Goal: Information Seeking & Learning: Learn about a topic

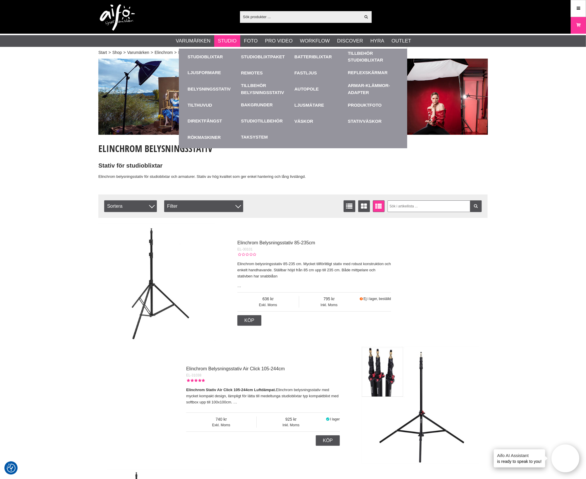
click at [326, 136] on ul "Studioblixtar Studioblixtpaket Batteriblixtar Tillbehör Studioblixtar Tillbehör…" at bounding box center [293, 97] width 228 height 101
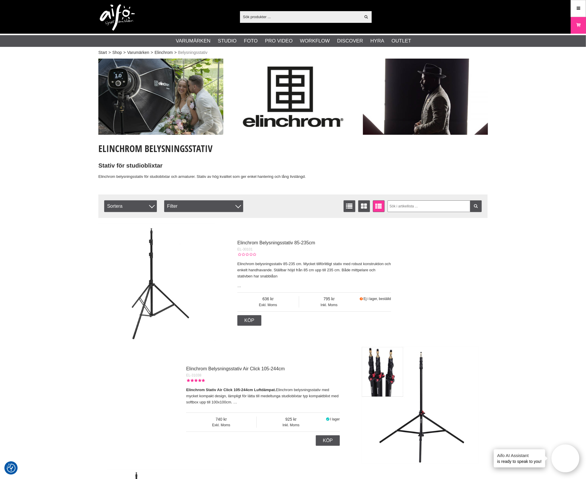
click at [278, 19] on input "text" at bounding box center [300, 16] width 121 height 9
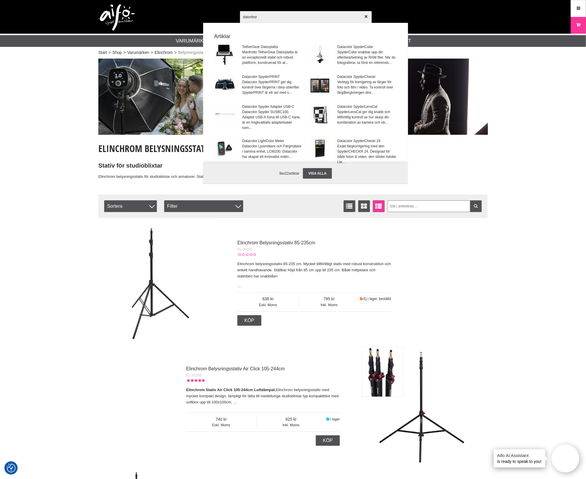
type input "datorbord"
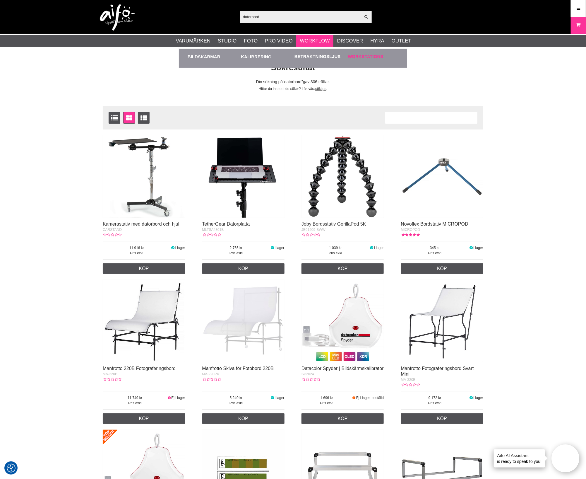
click at [362, 57] on link "Workstations" at bounding box center [365, 56] width 35 height 7
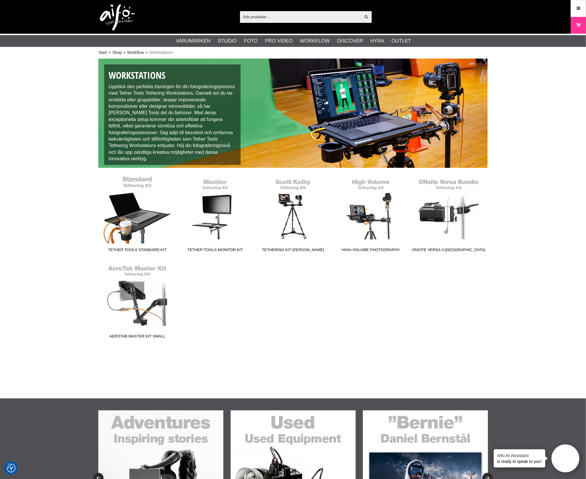
click at [121, 199] on link "Tether Tools Standard Kit" at bounding box center [137, 215] width 78 height 79
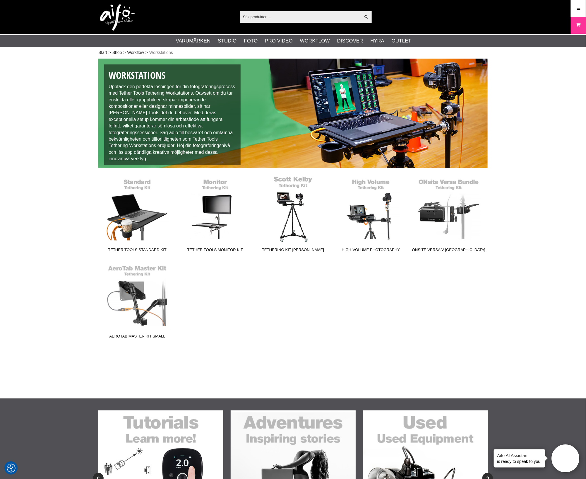
click at [294, 226] on link "Tethering Kit [PERSON_NAME]" at bounding box center [293, 215] width 78 height 79
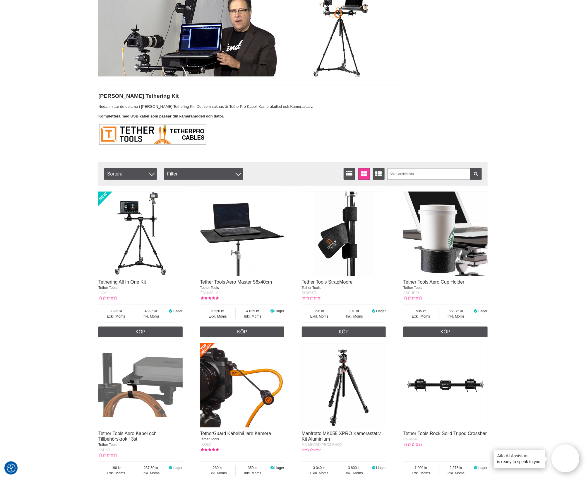
scroll to position [146, 0]
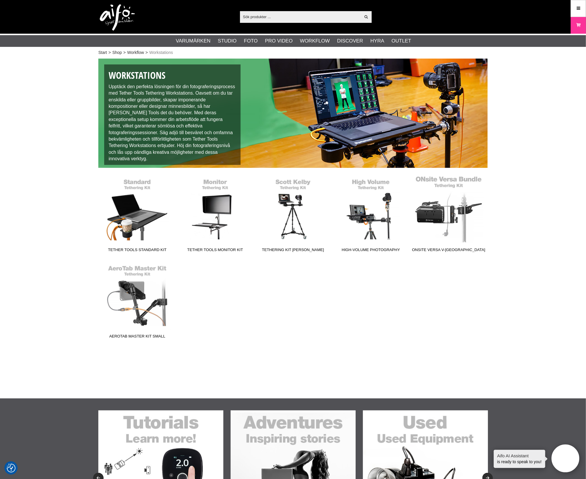
click at [452, 218] on link "ONsite Versa V-[GEOGRAPHIC_DATA]" at bounding box center [449, 215] width 78 height 79
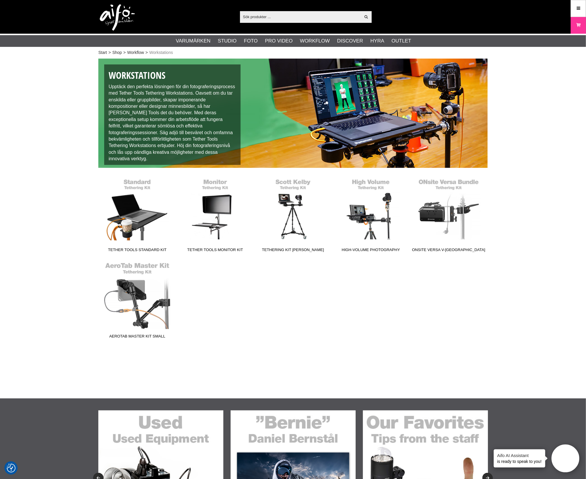
click at [135, 302] on link "AeroTab Master Kit Small" at bounding box center [137, 301] width 78 height 79
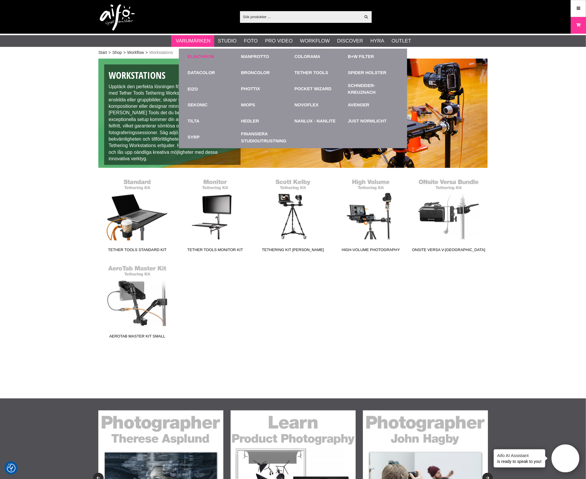
drag, startPoint x: 261, startPoint y: 56, endPoint x: 237, endPoint y: 53, distance: 23.3
click at [237, 53] on div "Elinchrom" at bounding box center [213, 57] width 51 height 16
click at [242, 54] on link "Manfrotto" at bounding box center [255, 56] width 28 height 7
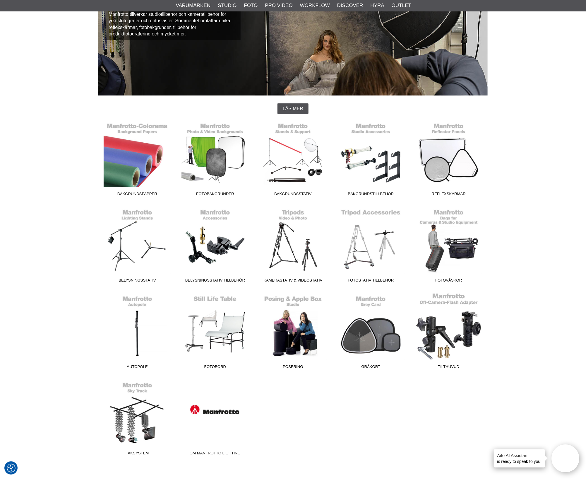
scroll to position [73, 0]
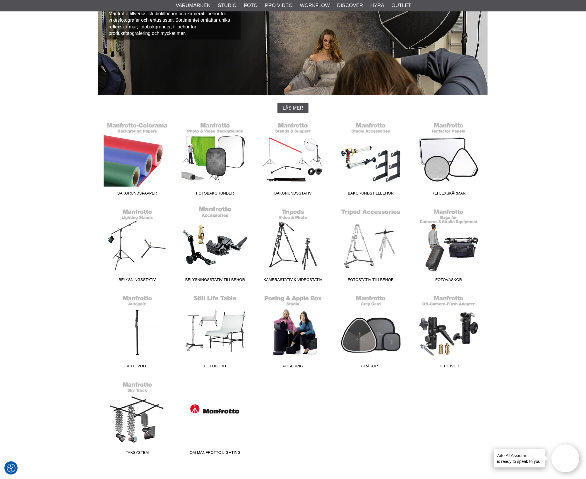
click at [207, 257] on link "Belysningsstativ Tillbehör" at bounding box center [215, 245] width 78 height 79
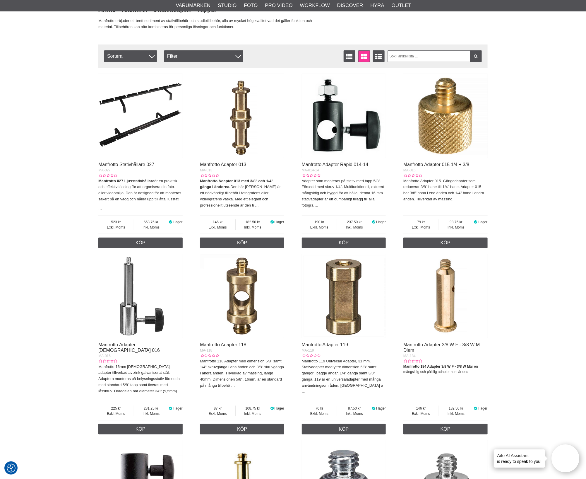
scroll to position [183, 0]
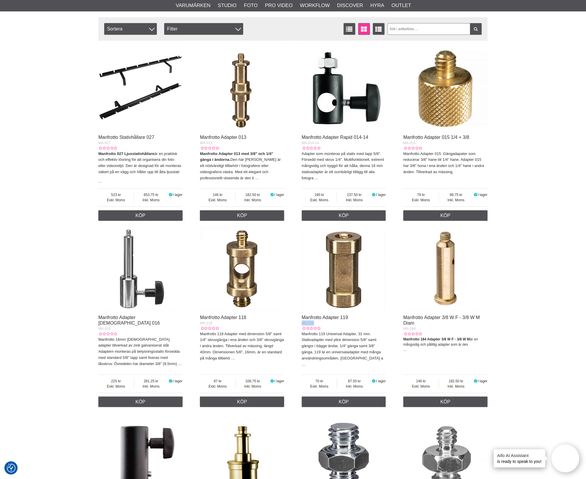
drag, startPoint x: 324, startPoint y: 331, endPoint x: 302, endPoint y: 330, distance: 21.4
click at [302, 326] on div "MA-119" at bounding box center [344, 322] width 84 height 5
copy span "MA-119"
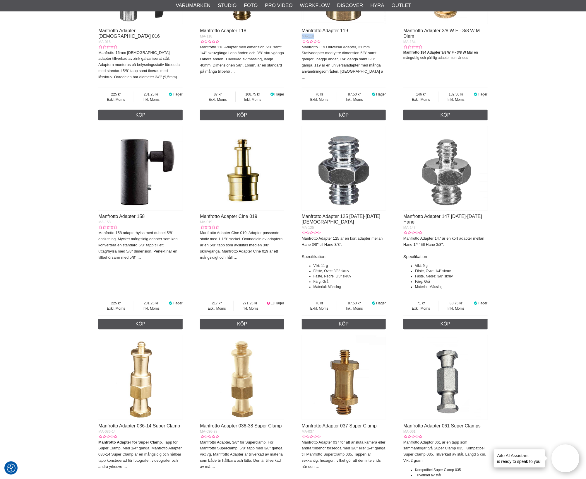
scroll to position [475, 0]
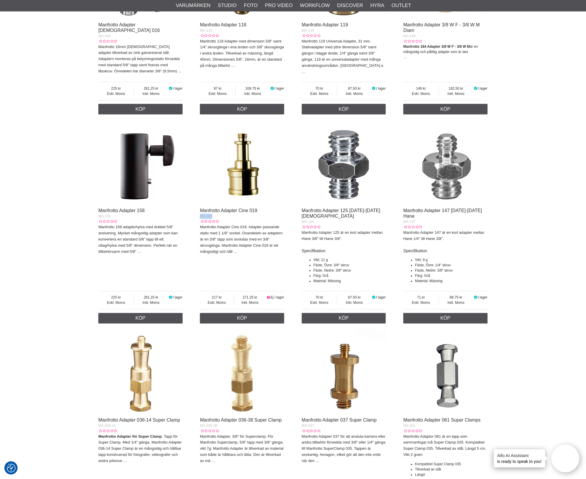
drag, startPoint x: 225, startPoint y: 216, endPoint x: 201, endPoint y: 216, distance: 23.7
click at [201, 216] on div "MA-019" at bounding box center [242, 216] width 84 height 5
copy span "MA-019"
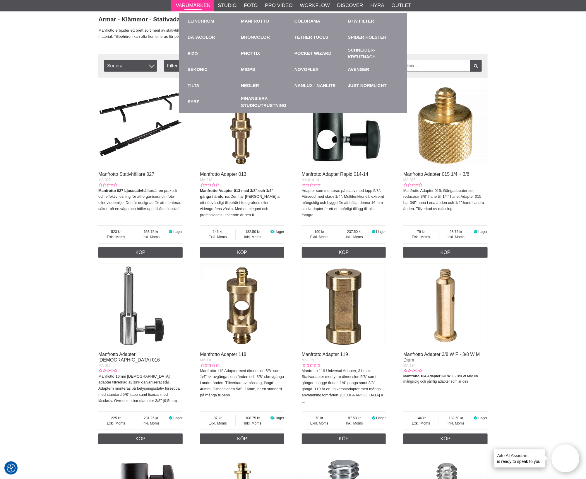
scroll to position [110, 0]
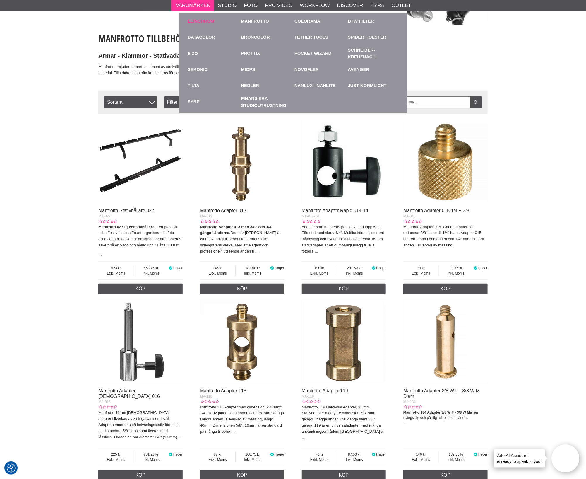
click at [200, 22] on link "Elinchrom" at bounding box center [201, 21] width 27 height 7
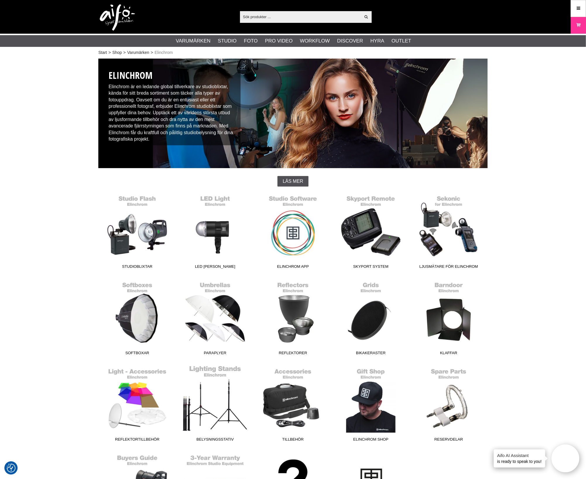
click at [235, 403] on link "Belysningsstativ" at bounding box center [215, 404] width 78 height 79
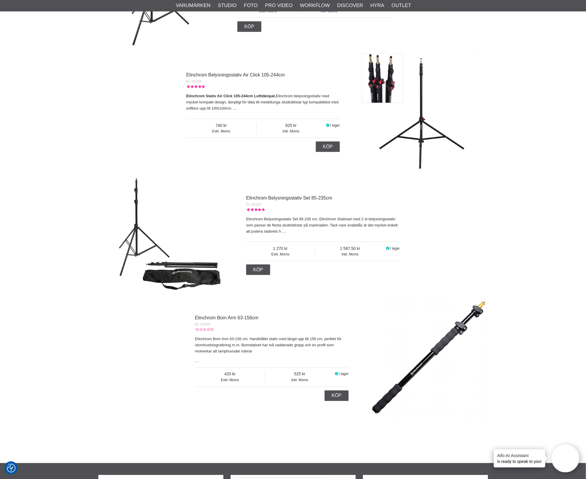
scroll to position [292, 0]
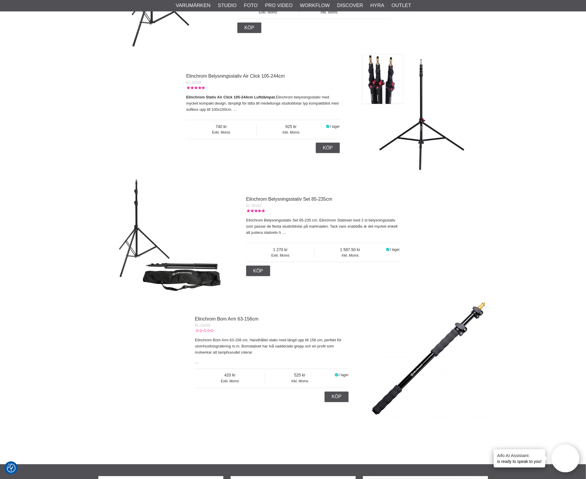
click at [480, 178] on div "Elinchrom Belysningsstativ 85-235cm EL-30101 Elinchrom belysningsstativ 85-235 …" at bounding box center [292, 174] width 389 height 492
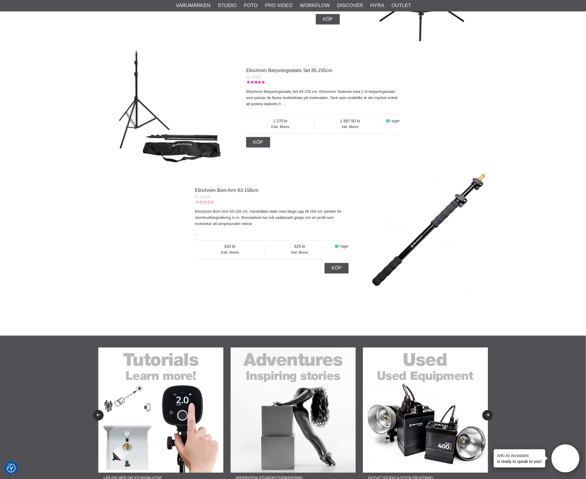
scroll to position [403, 0]
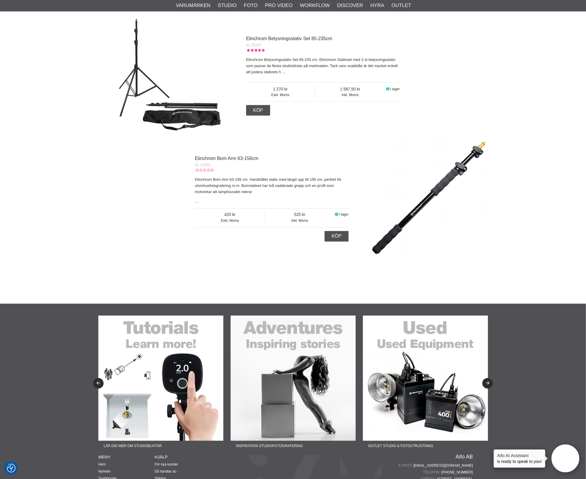
scroll to position [403, 0]
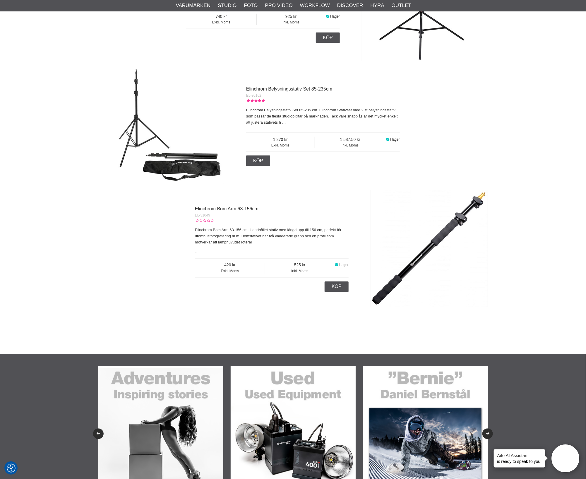
click at [534, 271] on div "Start > Shop > Varumärken > Elinchrom > Belysningsstativ Elinchrom Belysningsst…" at bounding box center [293, 4] width 586 height 700
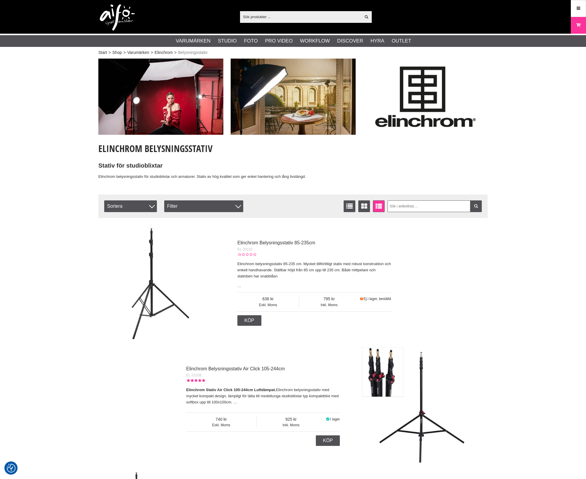
scroll to position [403, 0]
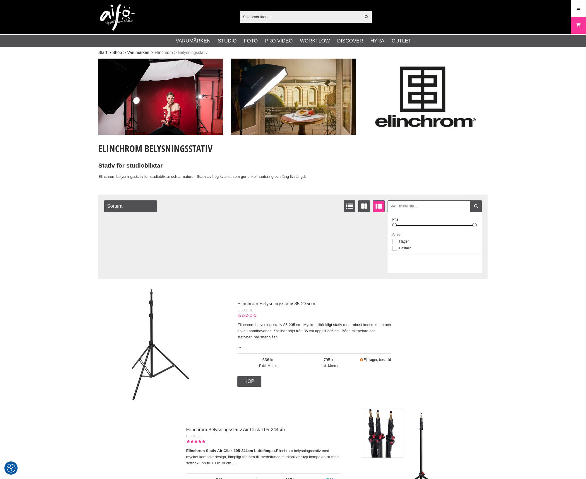
scroll to position [403, 0]
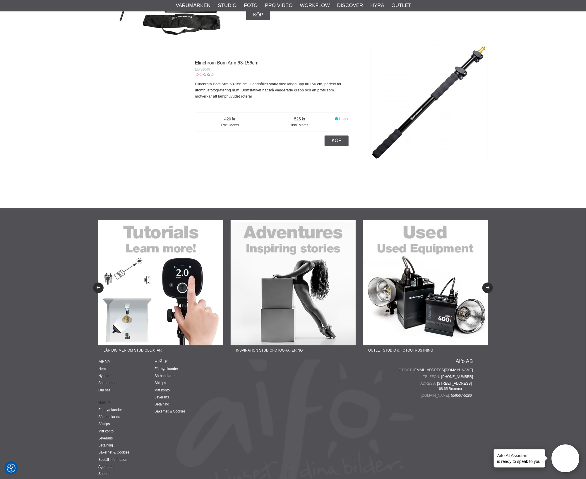
scroll to position [512, 0]
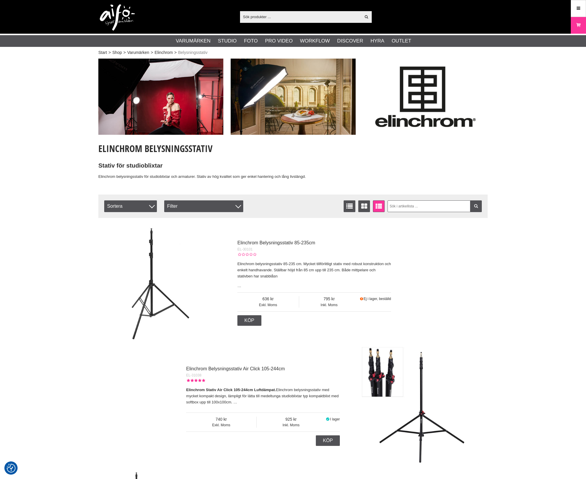
scroll to position [512, 0]
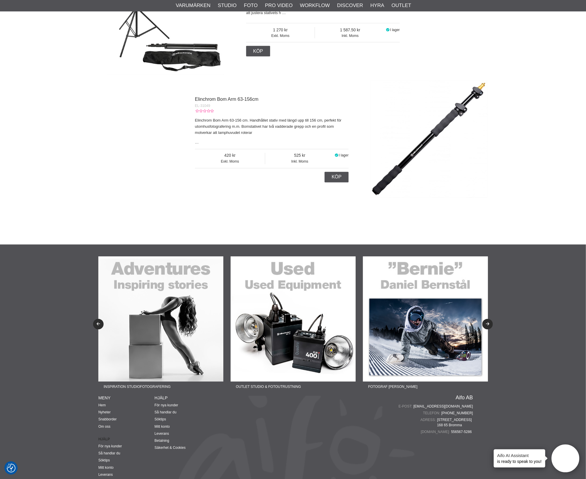
click at [495, 227] on section at bounding box center [293, 229] width 586 height 29
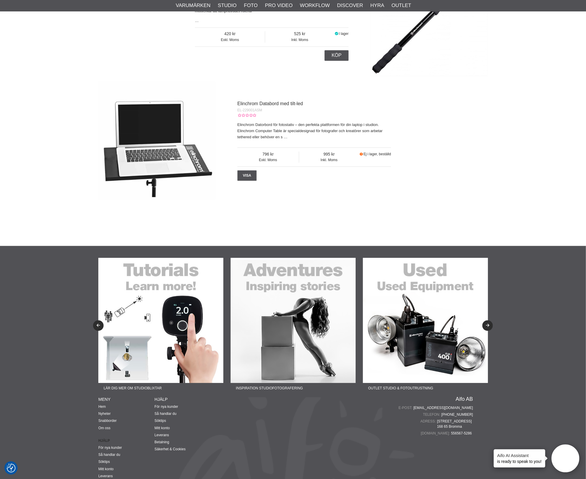
scroll to position [622, 0]
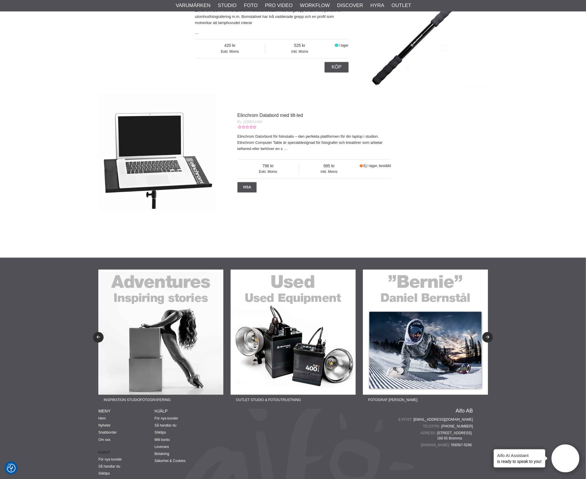
click at [186, 176] on img at bounding box center [156, 151] width 117 height 117
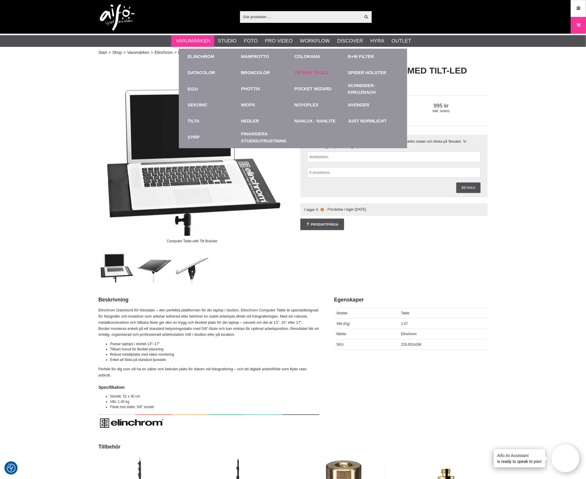
click at [308, 71] on link "Tether Tools" at bounding box center [312, 72] width 34 height 7
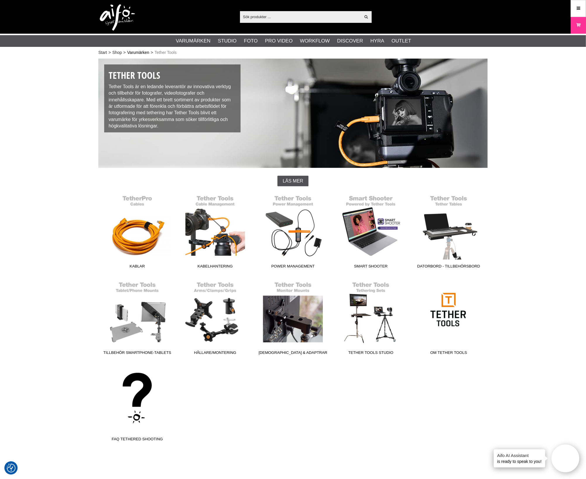
click at [146, 53] on link "Varumärken" at bounding box center [138, 52] width 22 height 6
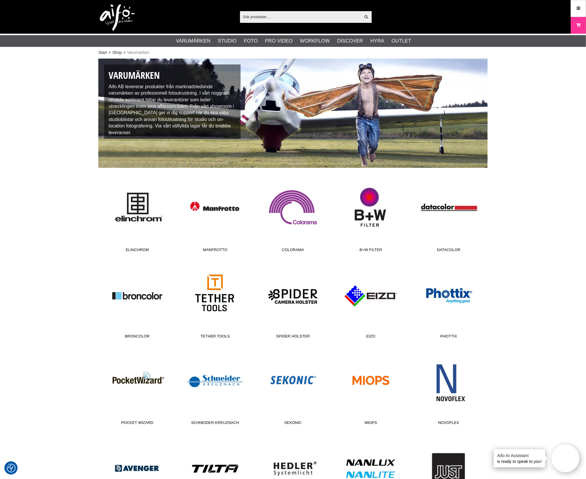
click at [220, 290] on link "Tether Tools" at bounding box center [215, 301] width 78 height 79
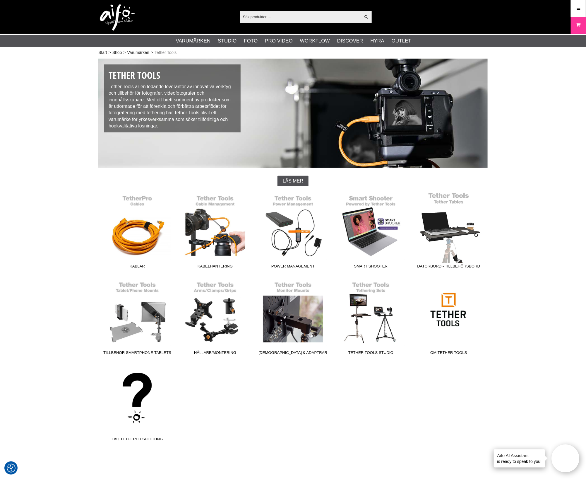
click at [442, 250] on link "Datorbord - Tillbehörsbord" at bounding box center [449, 231] width 78 height 79
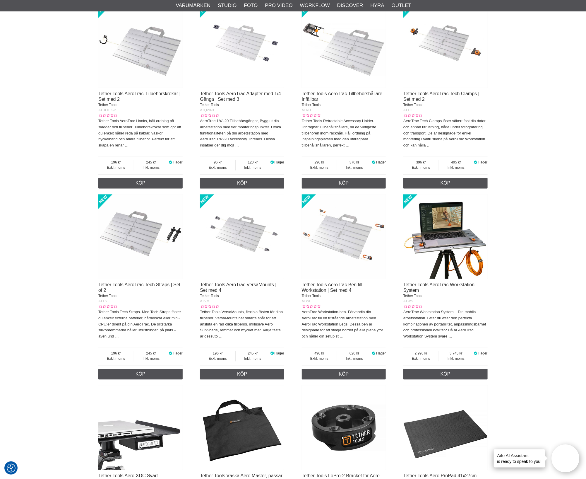
scroll to position [549, 0]
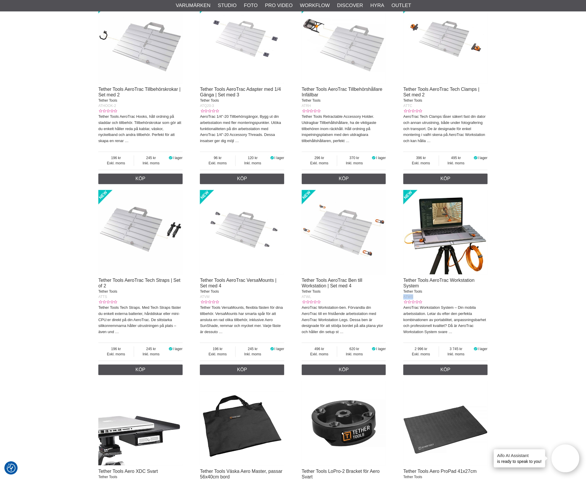
drag, startPoint x: 418, startPoint y: 304, endPoint x: 400, endPoint y: 302, distance: 18.3
click at [400, 302] on div "Tethering All In One Kit Tether Tools AIOK Tether Tools All-In-One-Kit, mobil a…" at bounding box center [292, 282] width 389 height 1336
copy span "ATWS"
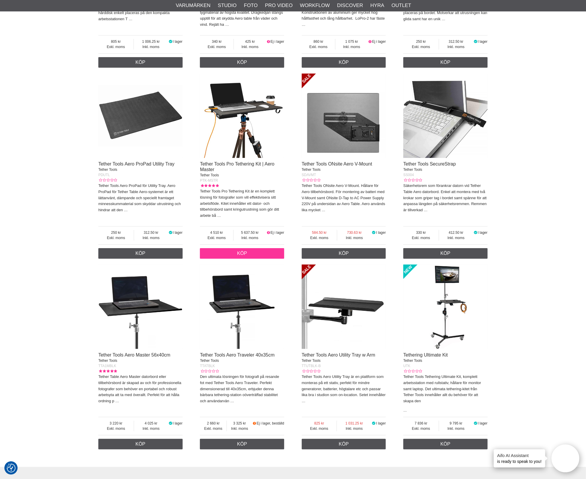
scroll to position [1061, 0]
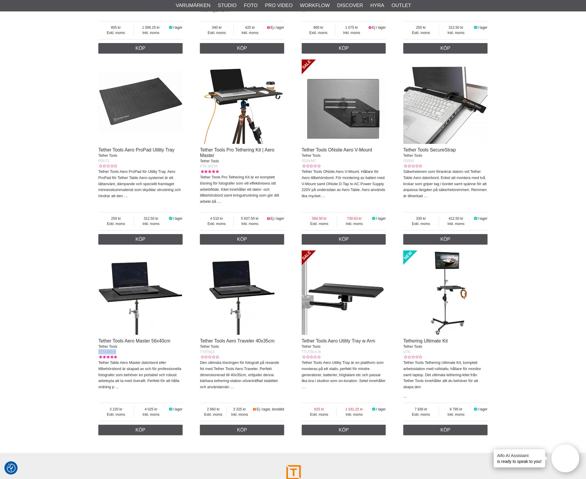
drag, startPoint x: 126, startPoint y: 365, endPoint x: 97, endPoint y: 364, distance: 28.4
copy span "TTA1MBLK"
drag, startPoint x: 218, startPoint y: 364, endPoint x: 200, endPoint y: 365, distance: 18.5
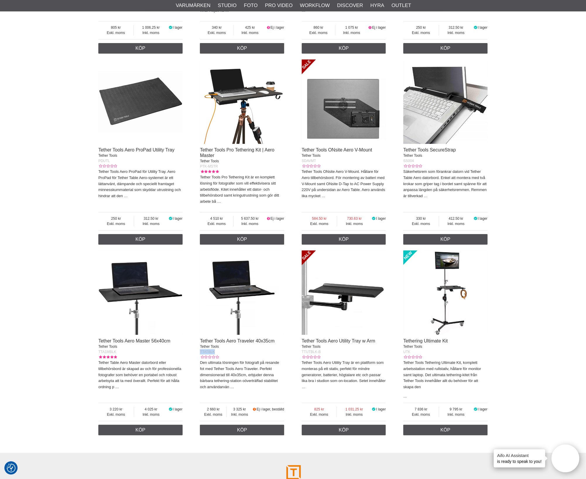
copy span "TTATBLK"
drag, startPoint x: 123, startPoint y: 362, endPoint x: 97, endPoint y: 364, distance: 26.2
copy span "TTA1MBLK"
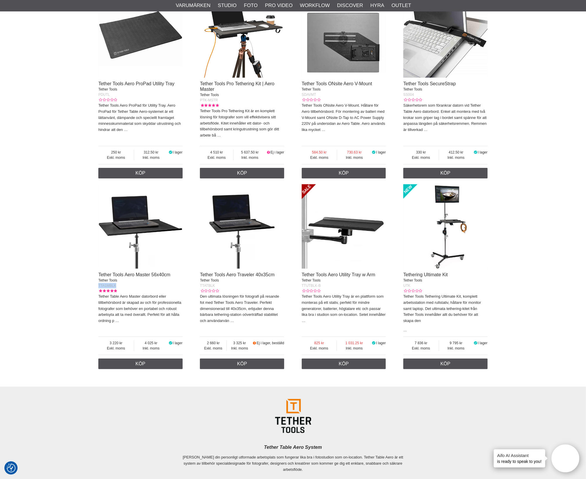
scroll to position [1134, 0]
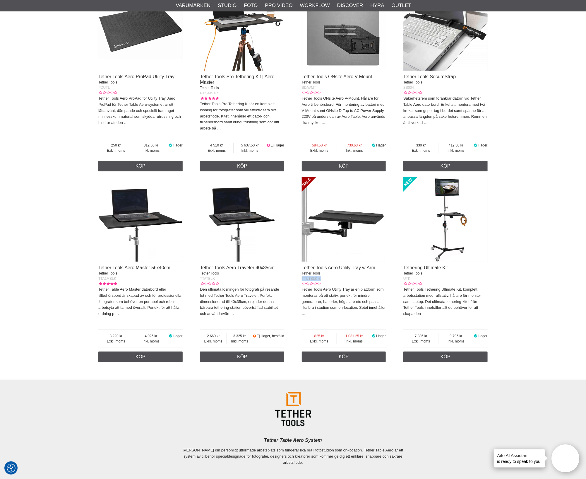
drag, startPoint x: 330, startPoint y: 291, endPoint x: 300, endPoint y: 290, distance: 30.2
copy span "TTUTBLK-B"
click at [317, 286] on icon at bounding box center [319, 283] width 5 height 5
drag, startPoint x: 324, startPoint y: 290, endPoint x: 298, endPoint y: 290, distance: 25.5
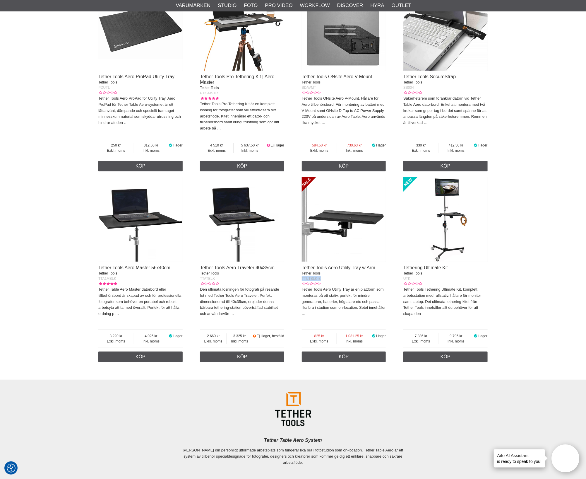
copy span "TTUTBLK-B"
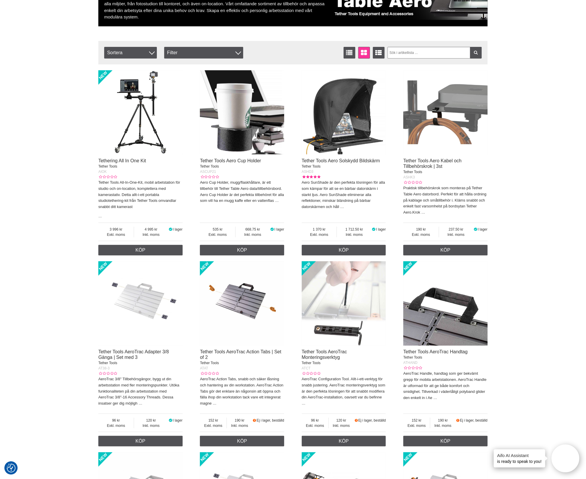
scroll to position [0, 0]
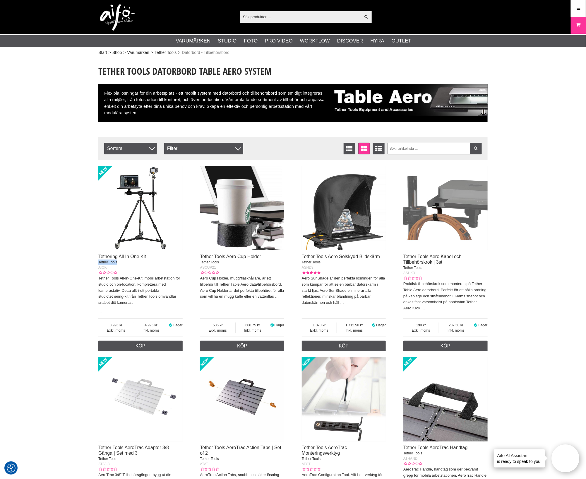
drag, startPoint x: 117, startPoint y: 265, endPoint x: 96, endPoint y: 266, distance: 20.8
click at [109, 268] on div "AIOK" at bounding box center [140, 267] width 84 height 5
drag, startPoint x: 96, startPoint y: 270, endPoint x: 88, endPoint y: 270, distance: 8.8
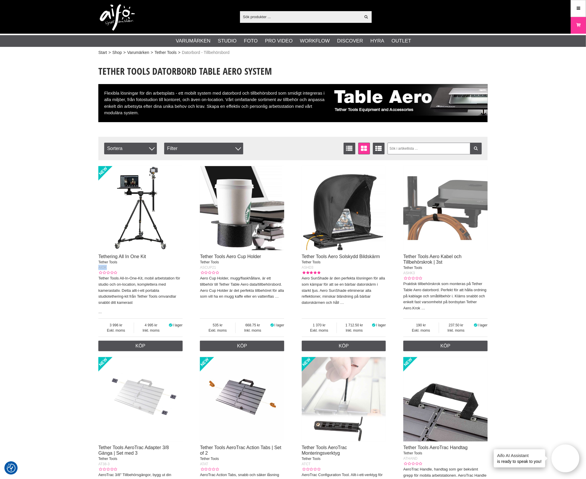
copy span "AIOK"
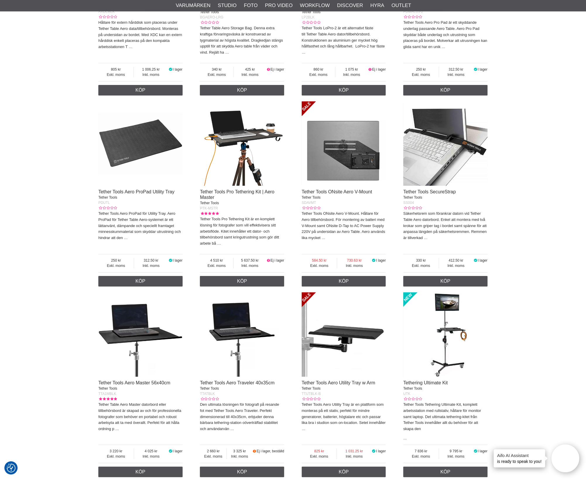
scroll to position [1061, 0]
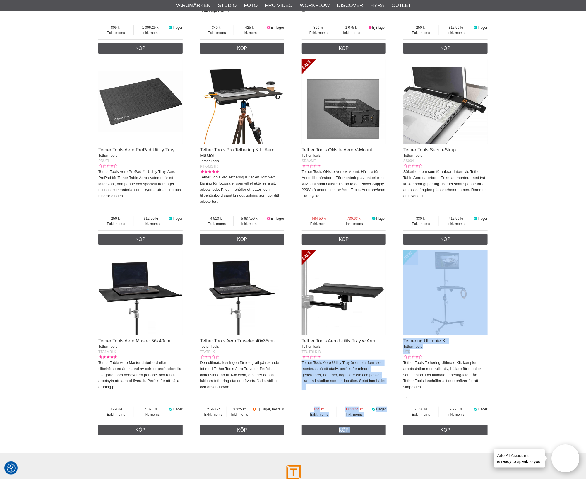
drag, startPoint x: 424, startPoint y: 364, endPoint x: 345, endPoint y: 306, distance: 98.1
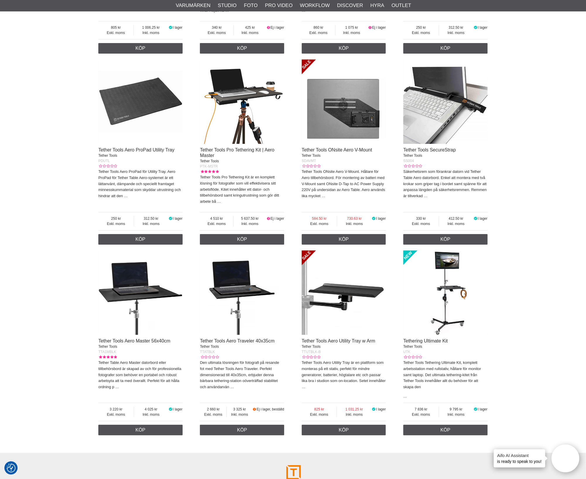
click at [256, 223] on div "Exkl. moms 4 510 Inkl. moms 5 637.50 Ej i lager" at bounding box center [242, 221] width 84 height 18
drag, startPoint x: 220, startPoint y: 179, endPoint x: 198, endPoint y: 177, distance: 22.9
copy span "PTK-MSTR"
drag, startPoint x: 425, startPoint y: 363, endPoint x: 400, endPoint y: 364, distance: 24.6
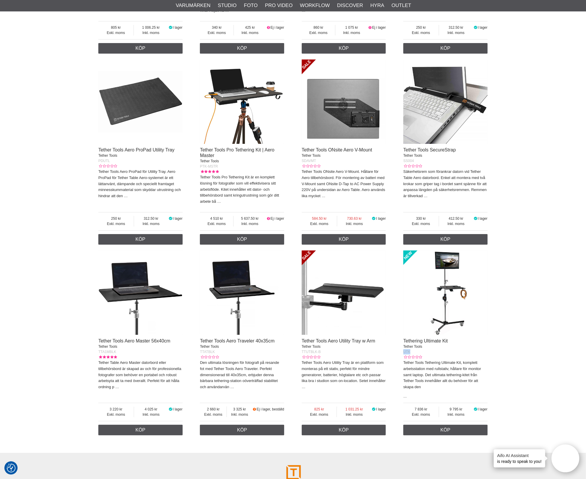
copy span "UTK"
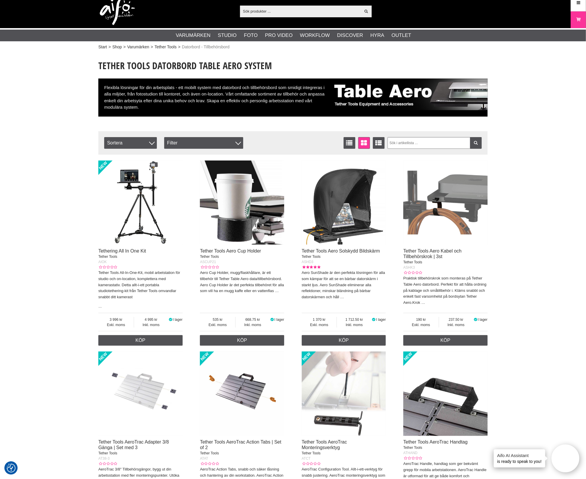
scroll to position [0, 0]
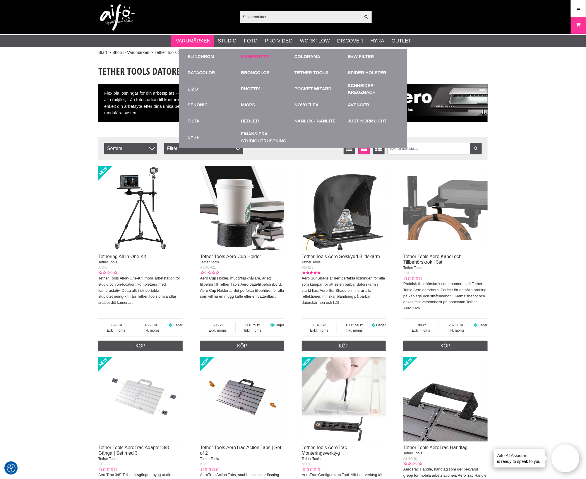
click at [258, 61] on div "Manfrotto" at bounding box center [266, 57] width 51 height 16
click at [259, 58] on link "Manfrotto" at bounding box center [255, 56] width 28 height 7
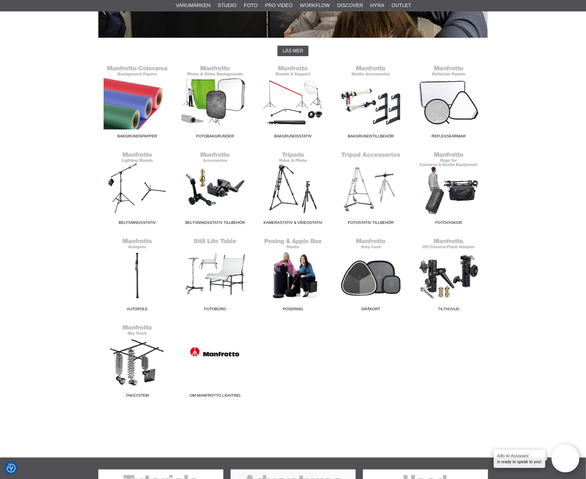
scroll to position [146, 0]
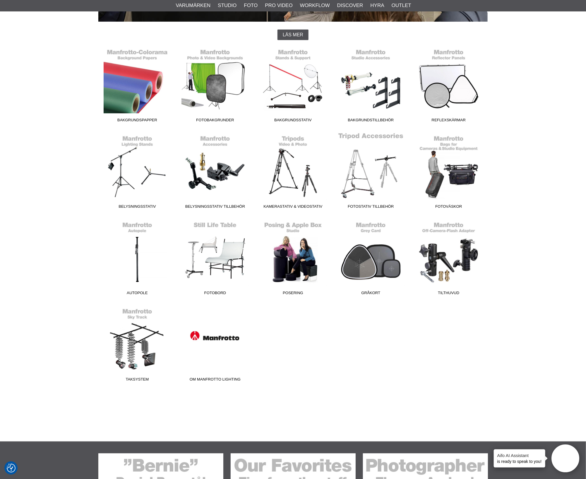
click at [366, 184] on link "Fotostativ Tillbehör" at bounding box center [371, 171] width 78 height 79
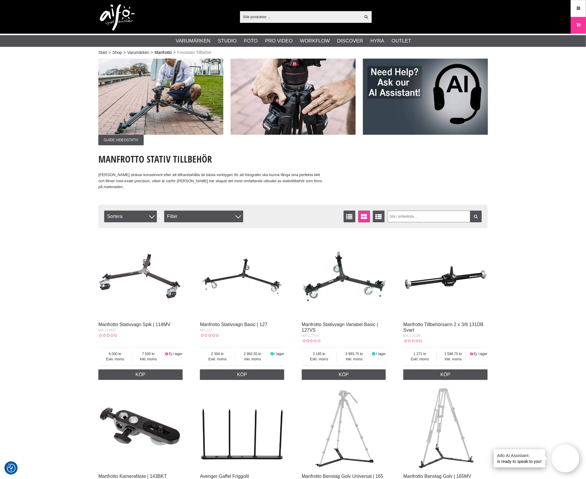
click at [171, 52] on link "Manfrotto" at bounding box center [163, 52] width 17 height 6
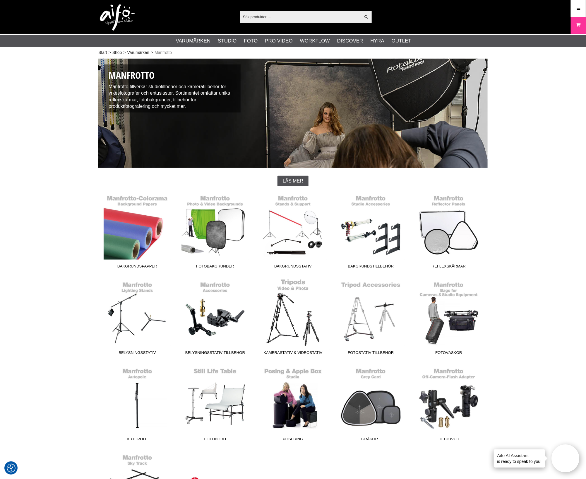
click at [304, 326] on link "Kamerastativ & Videostativ" at bounding box center [293, 317] width 78 height 79
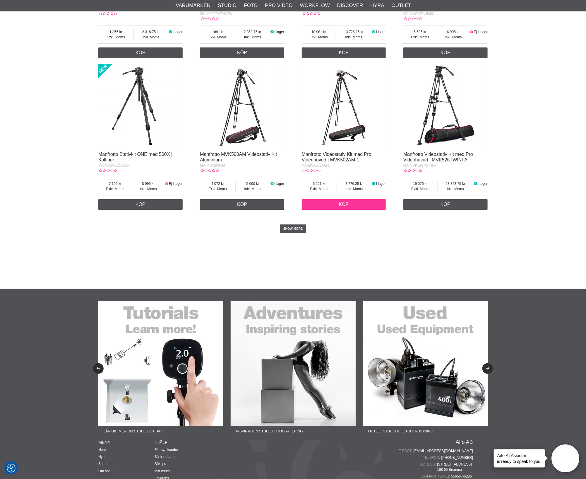
scroll to position [1095, 0]
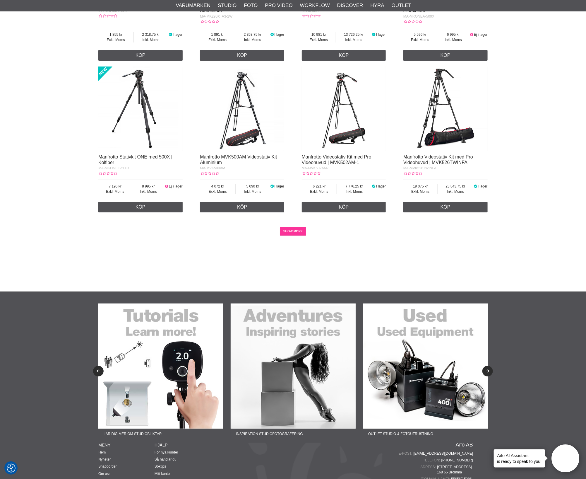
click at [300, 236] on link "SHOW MORE" at bounding box center [293, 231] width 27 height 9
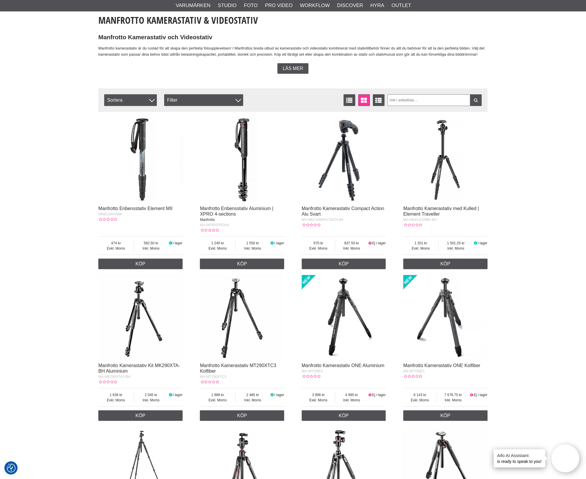
scroll to position [0, 0]
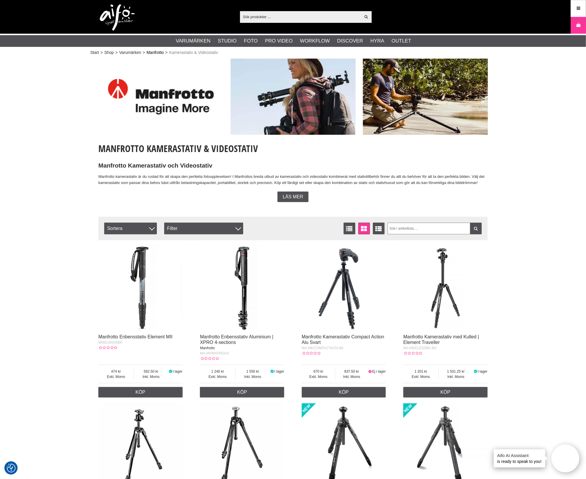
click at [154, 53] on link "Manfrotto" at bounding box center [155, 52] width 17 height 6
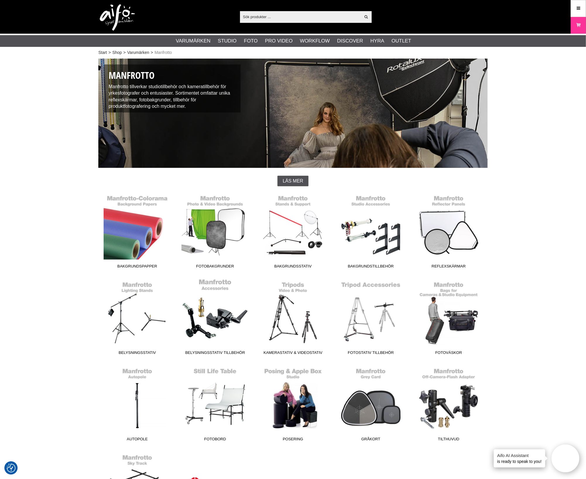
click at [214, 320] on link "Belysningsstativ Tillbehör" at bounding box center [215, 317] width 78 height 79
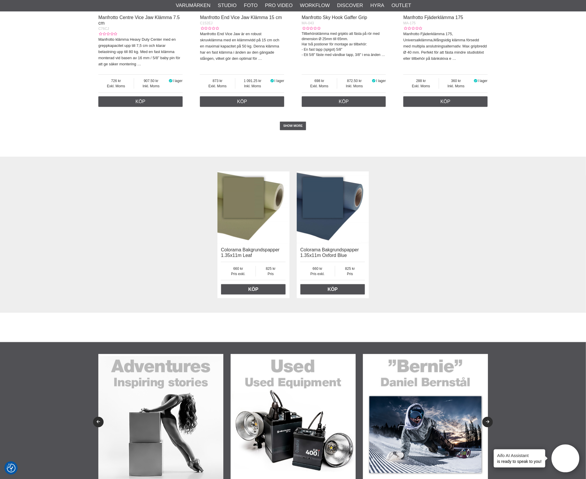
scroll to position [1427, 0]
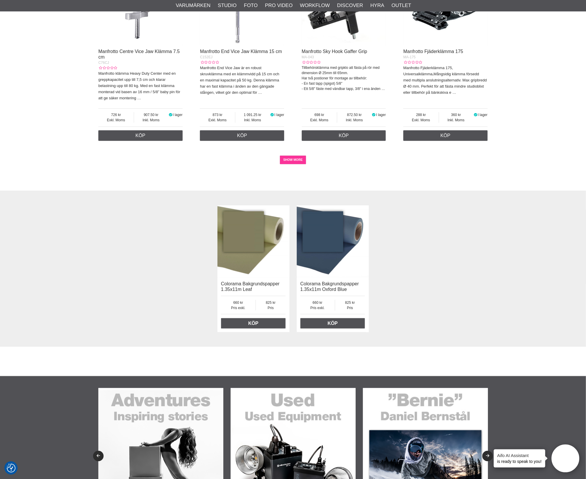
click at [293, 164] on link "SHOW MORE" at bounding box center [293, 159] width 27 height 9
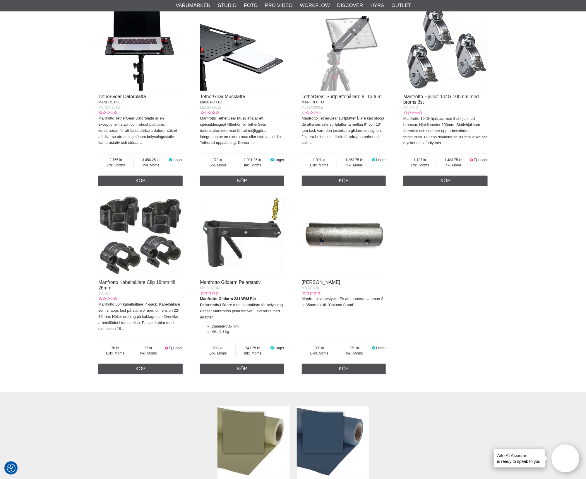
scroll to position [2781, 0]
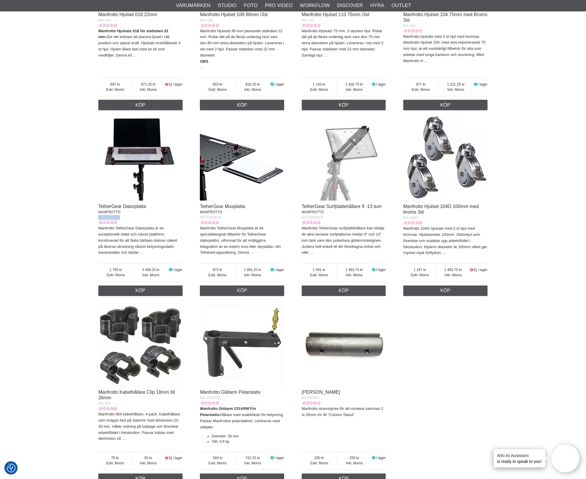
drag, startPoint x: 125, startPoint y: 251, endPoint x: 96, endPoint y: 249, distance: 29.0
copy span "MLTSA4301B"
click at [251, 259] on div "Manfrotto TetherGear Musplatta är ett specialdesignat tillbehör för TetherGear …" at bounding box center [242, 242] width 84 height 34
drag, startPoint x: 235, startPoint y: 249, endPoint x: 196, endPoint y: 251, distance: 39.3
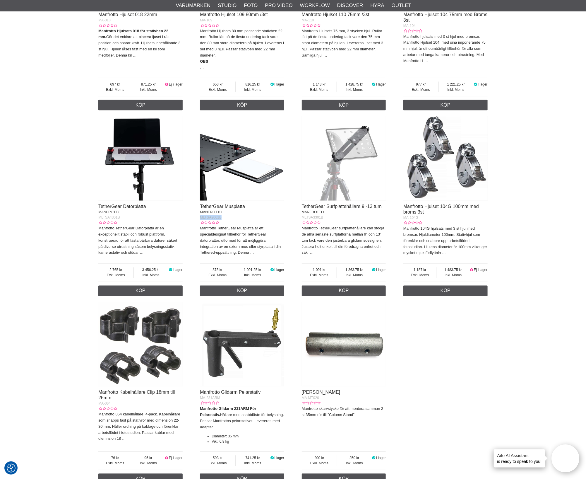
copy span "MLTSA2001B"
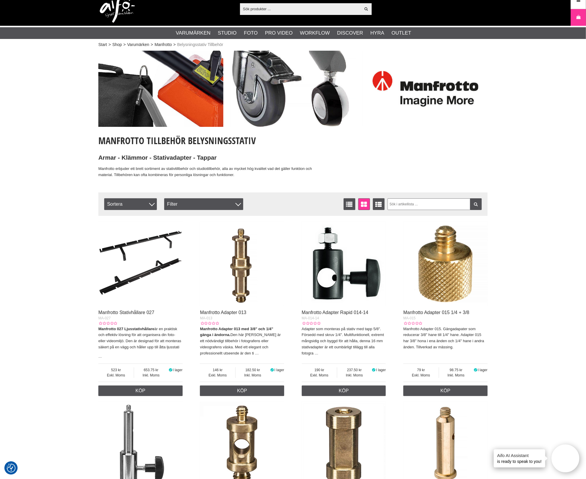
scroll to position [0, 0]
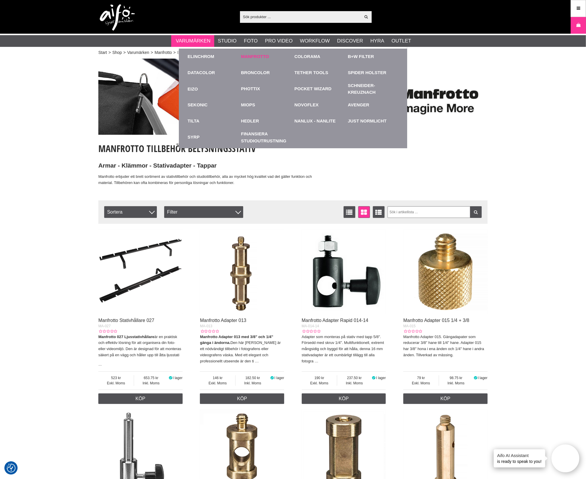
click at [256, 55] on link "Manfrotto" at bounding box center [255, 56] width 28 height 7
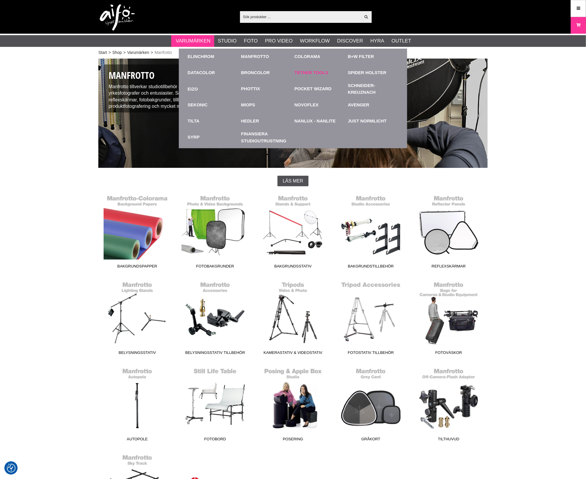
click at [307, 71] on link "Tether Tools" at bounding box center [312, 72] width 34 height 7
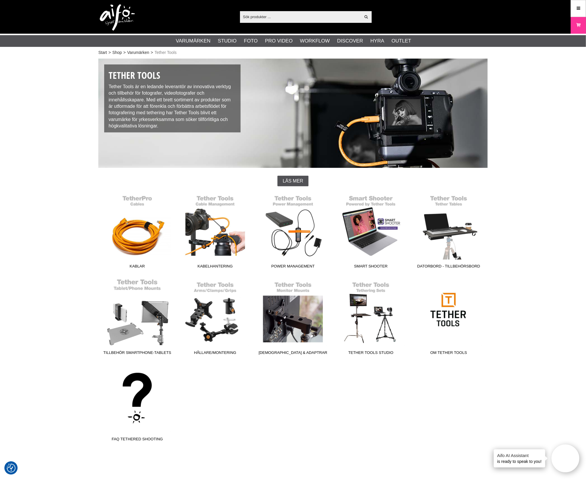
click at [142, 332] on link "Tillbehör Smartphone-Tablets" at bounding box center [137, 317] width 78 height 79
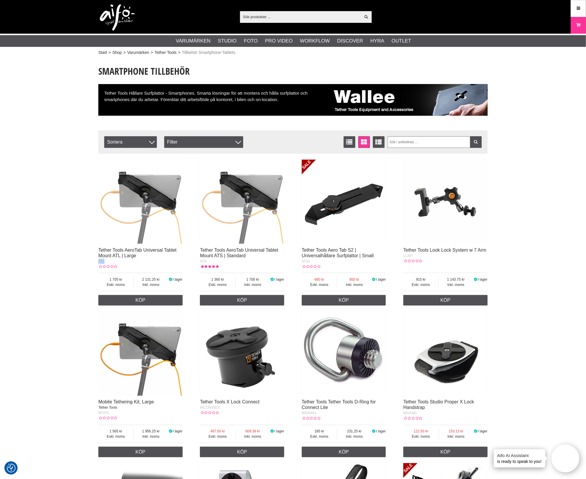
drag, startPoint x: 118, startPoint y: 263, endPoint x: 95, endPoint y: 262, distance: 22.3
click at [95, 262] on section "Smartphone Tillbehör Tether Tools Hållare Surfplattor - Smartphones. Smarta lös…" at bounding box center [293, 411] width 398 height 705
copy span "ATL"
click at [194, 261] on div "Tether Tools AeroTab Universal Tablet Mount ATL | Large ATL Exkl. moms 1 705 In…" at bounding box center [292, 460] width 389 height 607
copy span "ATS"
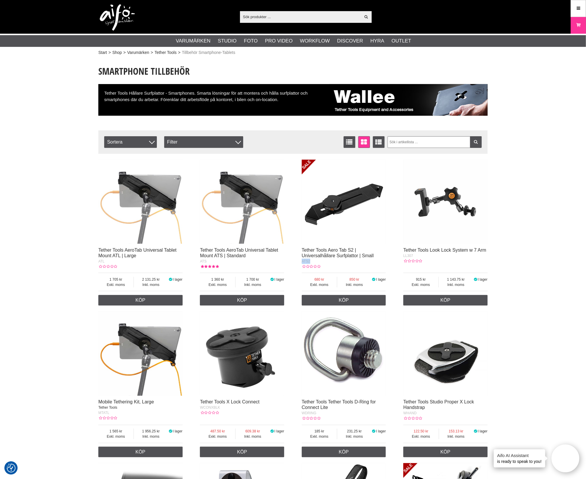
drag, startPoint x: 316, startPoint y: 265, endPoint x: 300, endPoint y: 264, distance: 15.2
click at [300, 264] on div "Tether Tools AeroTab Universal Tablet Mount ATL | Large ATL Exkl. moms 1 705 In…" at bounding box center [292, 460] width 389 height 607
copy span "ATS2"
drag, startPoint x: 102, startPoint y: 415, endPoint x: 79, endPoint y: 413, distance: 22.9
click at [79, 414] on div "Start > Shop > Varumärken > Tether Tools > Tillbehör Smartphone-Tablets Smartph…" at bounding box center [293, 487] width 586 height 860
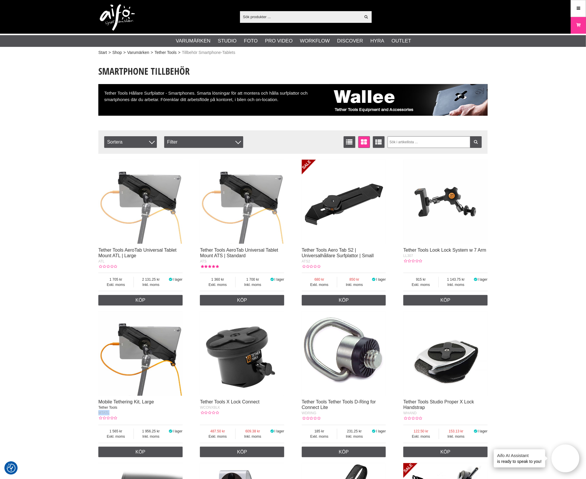
copy span "MTATL"
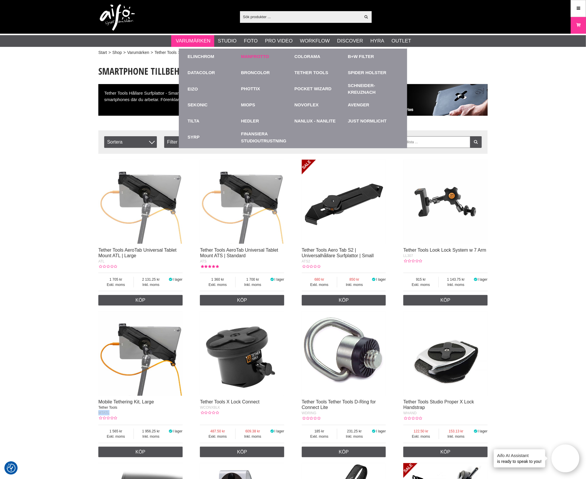
click at [263, 55] on link "Manfrotto" at bounding box center [255, 56] width 28 height 7
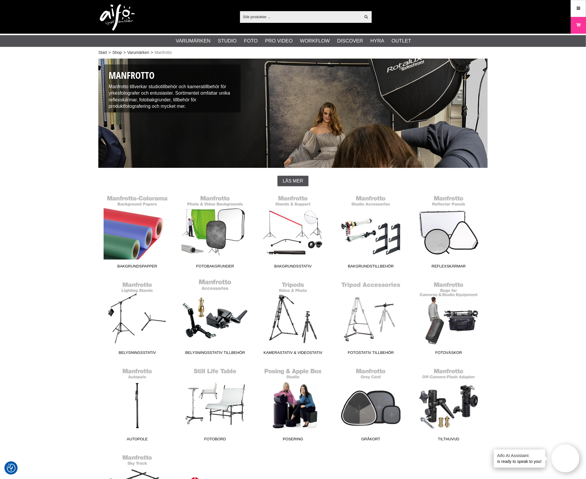
click at [219, 342] on link "Belysningsstativ Tillbehör" at bounding box center [215, 317] width 78 height 79
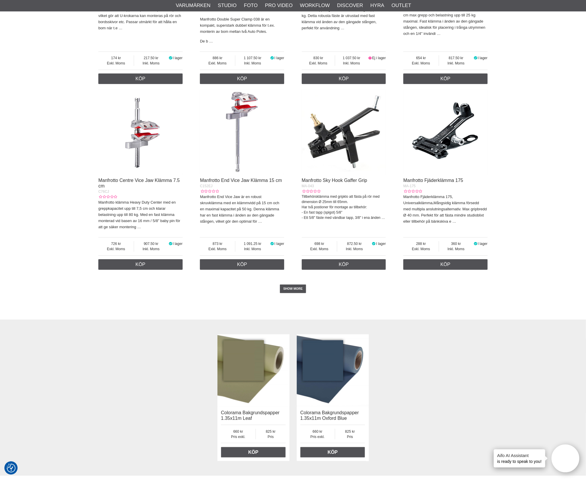
scroll to position [1317, 0]
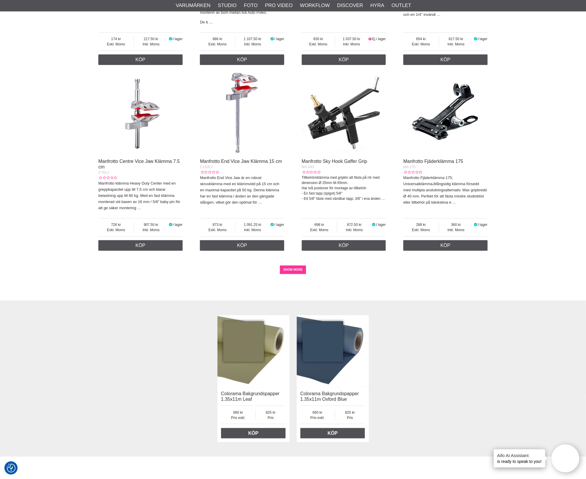
click at [299, 274] on link "SHOW MORE" at bounding box center [293, 269] width 27 height 9
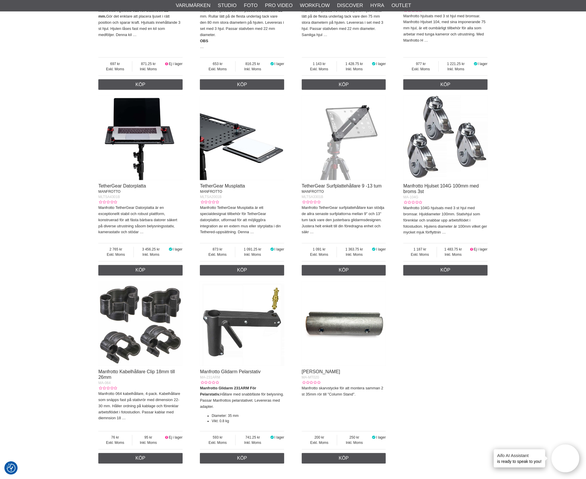
scroll to position [2765, 0]
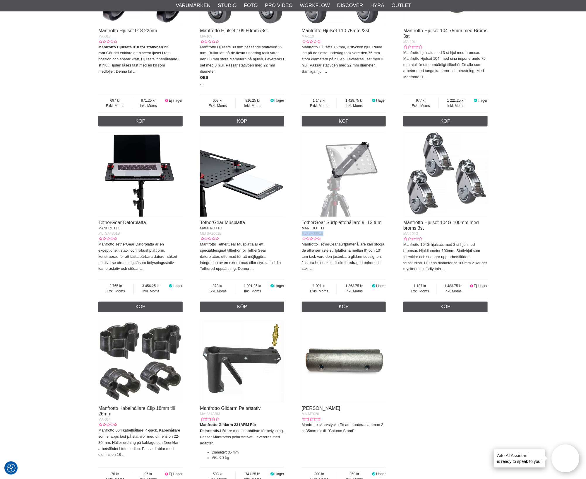
drag, startPoint x: 330, startPoint y: 274, endPoint x: 300, endPoint y: 273, distance: 29.3
copy span "MLTSA3301B"
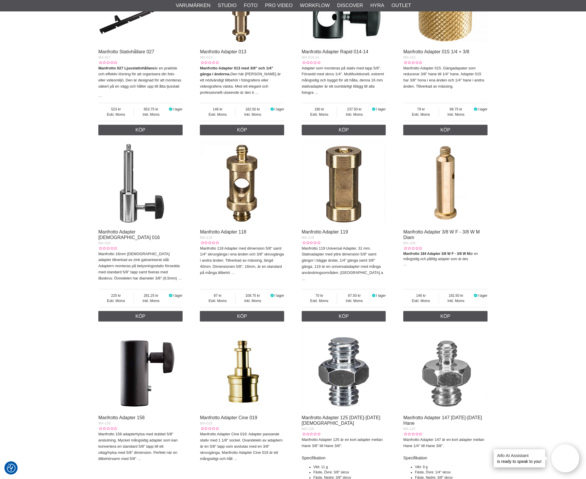
scroll to position [0, 0]
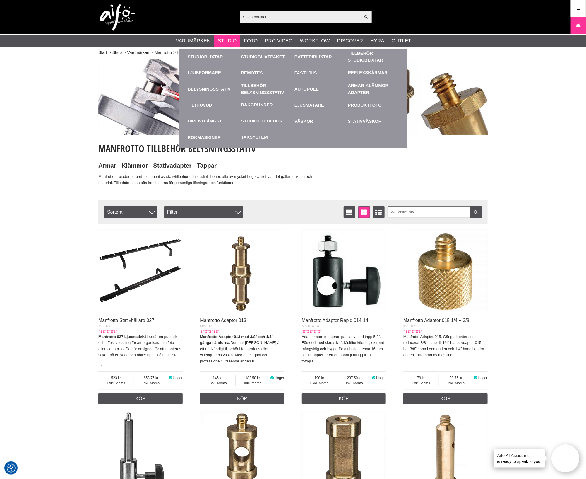
click at [226, 42] on link "Studio" at bounding box center [227, 41] width 19 height 8
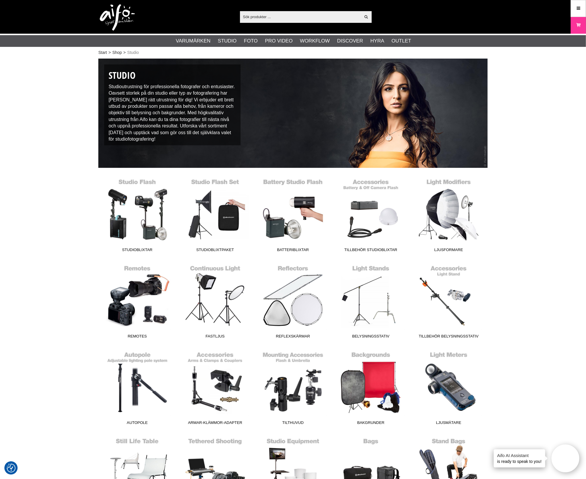
scroll to position [146, 0]
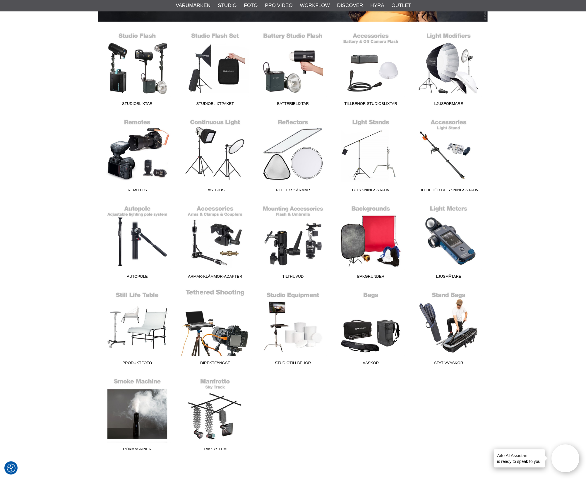
click at [244, 331] on link "Direktfångst" at bounding box center [215, 328] width 78 height 79
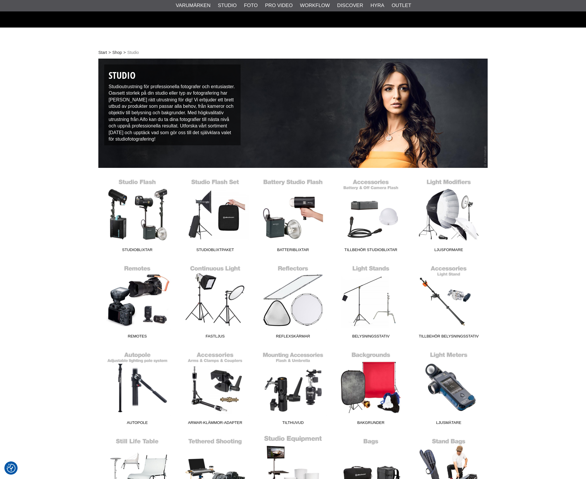
scroll to position [146, 0]
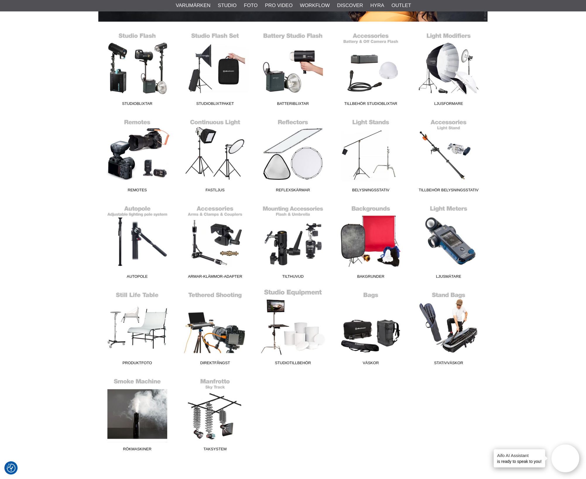
click at [315, 344] on link "Studiotillbehör" at bounding box center [293, 328] width 78 height 79
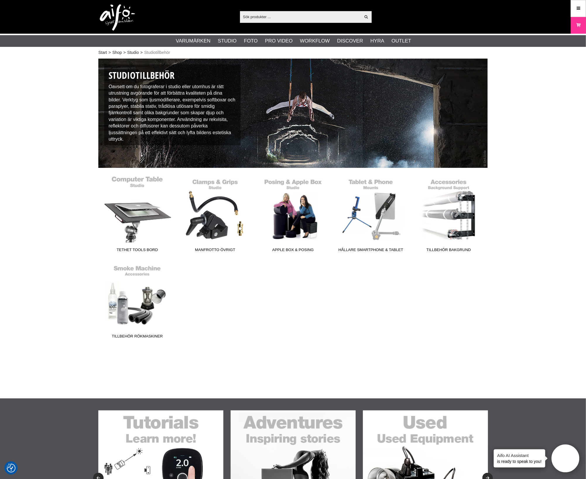
click at [136, 219] on link "Tethet Tools Bord" at bounding box center [137, 215] width 78 height 79
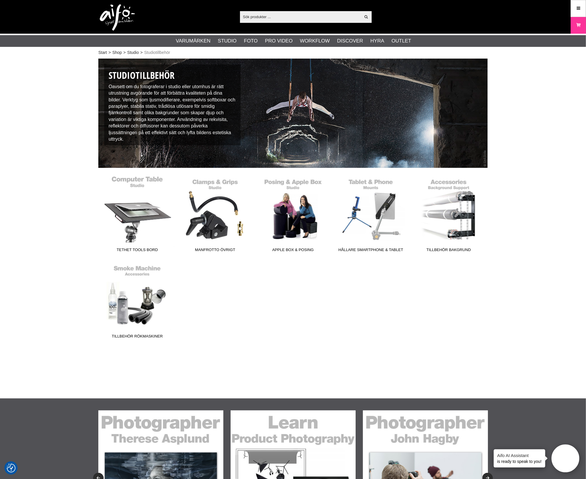
click at [131, 205] on link "Tethet Tools Bord" at bounding box center [137, 215] width 78 height 79
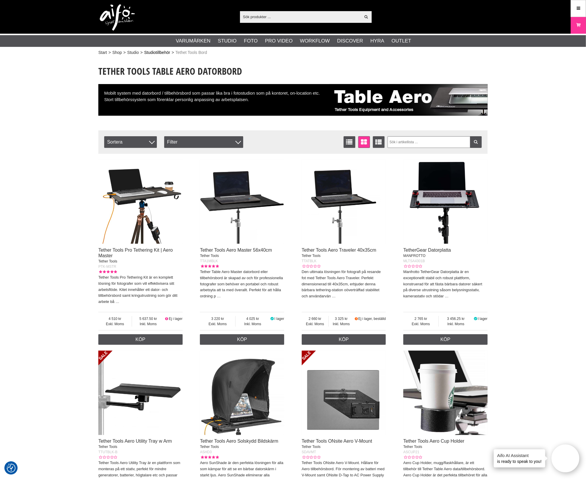
click at [161, 52] on link "Studiotillbehör" at bounding box center [157, 52] width 26 height 6
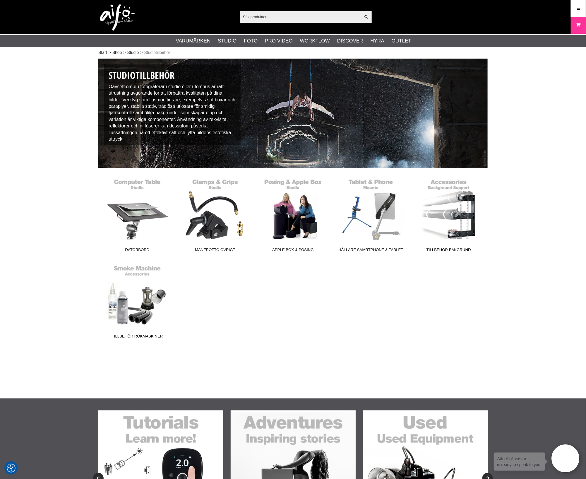
click at [449, 356] on div "Start > Shop > Studio > Studiotillbehör Studiotillbehör Oavsett om du fotografe…" at bounding box center [293, 227] width 586 height 341
click at [139, 214] on link "Datorbord" at bounding box center [137, 215] width 78 height 79
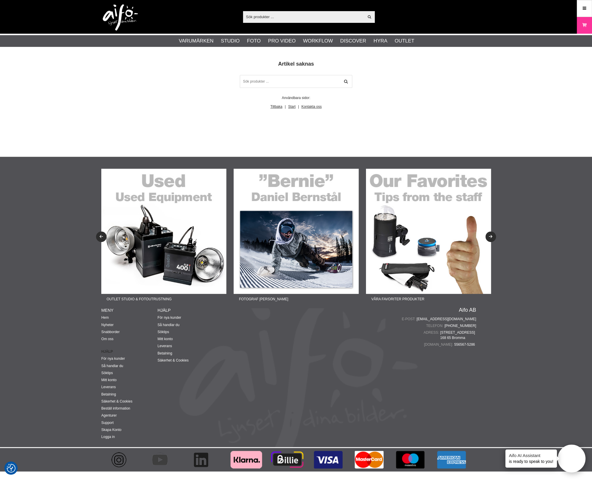
click at [102, 11] on div "Visa alla Artiklar Kategorier av artiklar Din sökning på gav inga träffar. Var …" at bounding box center [296, 17] width 398 height 34
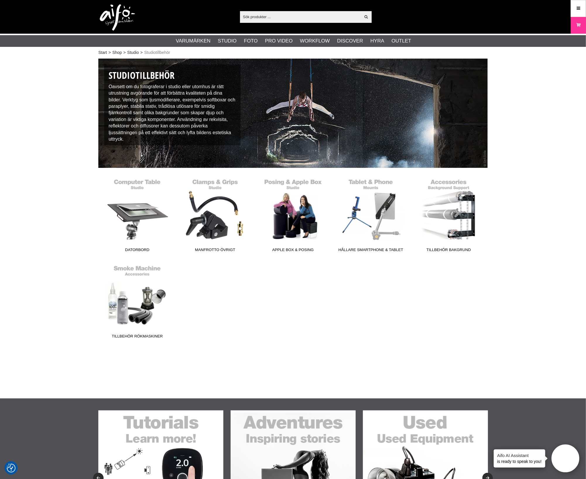
click at [279, 275] on div "Datorbord Manfrotto övrigt Apple Box & Posing Hållare Smartphone & Tablet Tillb…" at bounding box center [292, 262] width 389 height 173
click at [287, 300] on div "Datorbord Manfrotto övrigt Apple Box & Posing Hållare Smartphone & Tablet Tillb…" at bounding box center [292, 262] width 389 height 173
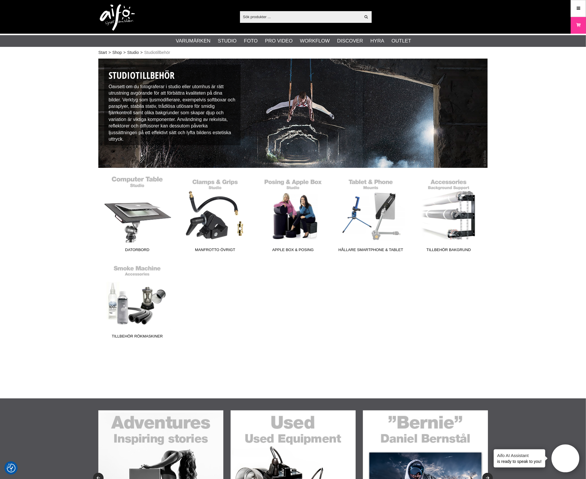
click at [143, 229] on link "Datorbord" at bounding box center [137, 215] width 78 height 79
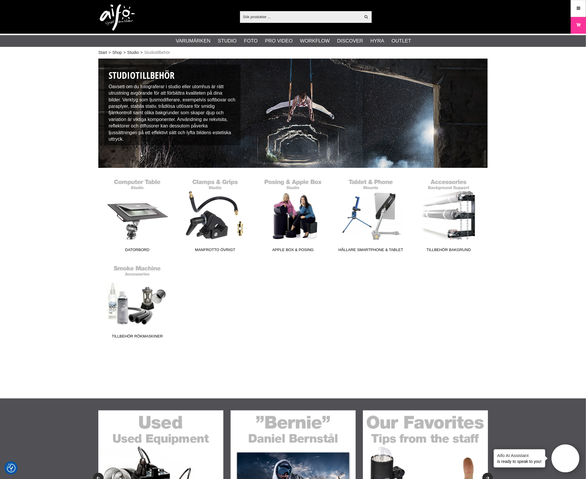
click at [343, 309] on div "Datorbord Manfrotto övrigt Apple Box & Posing Hållare Smartphone & Tablet Tillb…" at bounding box center [292, 262] width 389 height 173
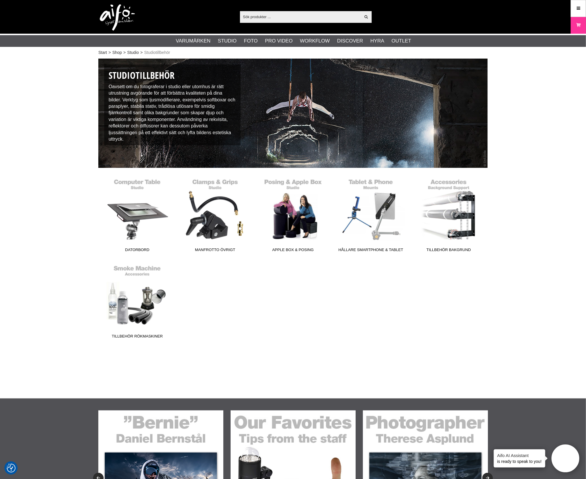
click at [343, 309] on div "Datorbord Manfrotto övrigt Apple Box & Posing Hållare Smartphone & Tablet Tillb…" at bounding box center [292, 262] width 389 height 173
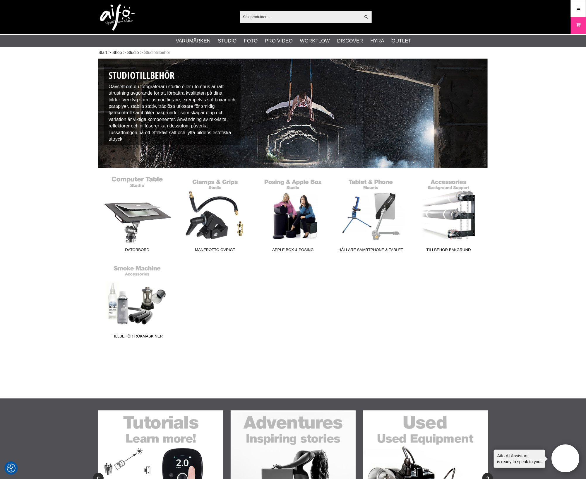
click at [136, 208] on link "Datorbord" at bounding box center [137, 215] width 78 height 79
